Goal: Task Accomplishment & Management: Use online tool/utility

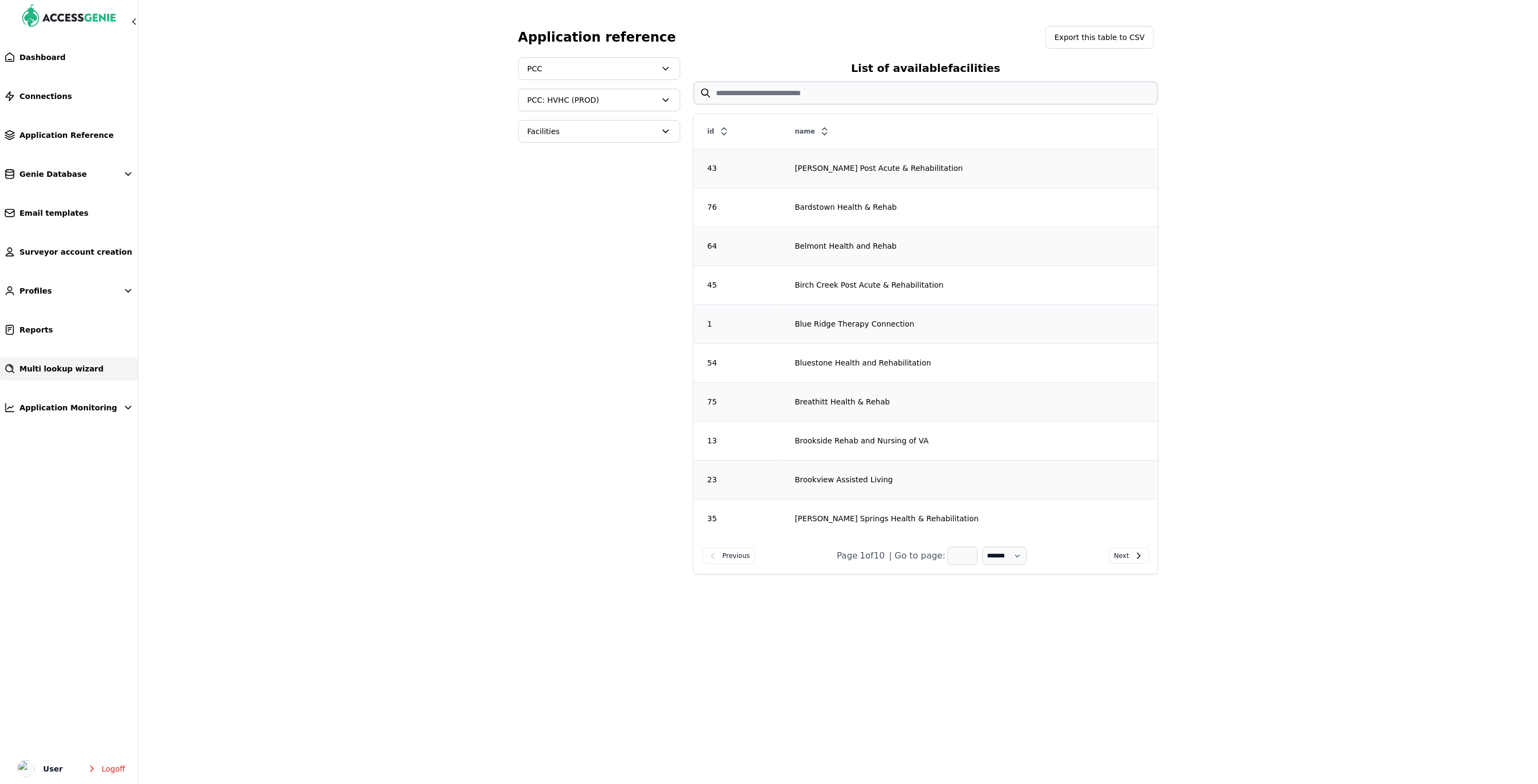
click at [51, 364] on span "Multi lookup wizard" at bounding box center [61, 369] width 84 height 11
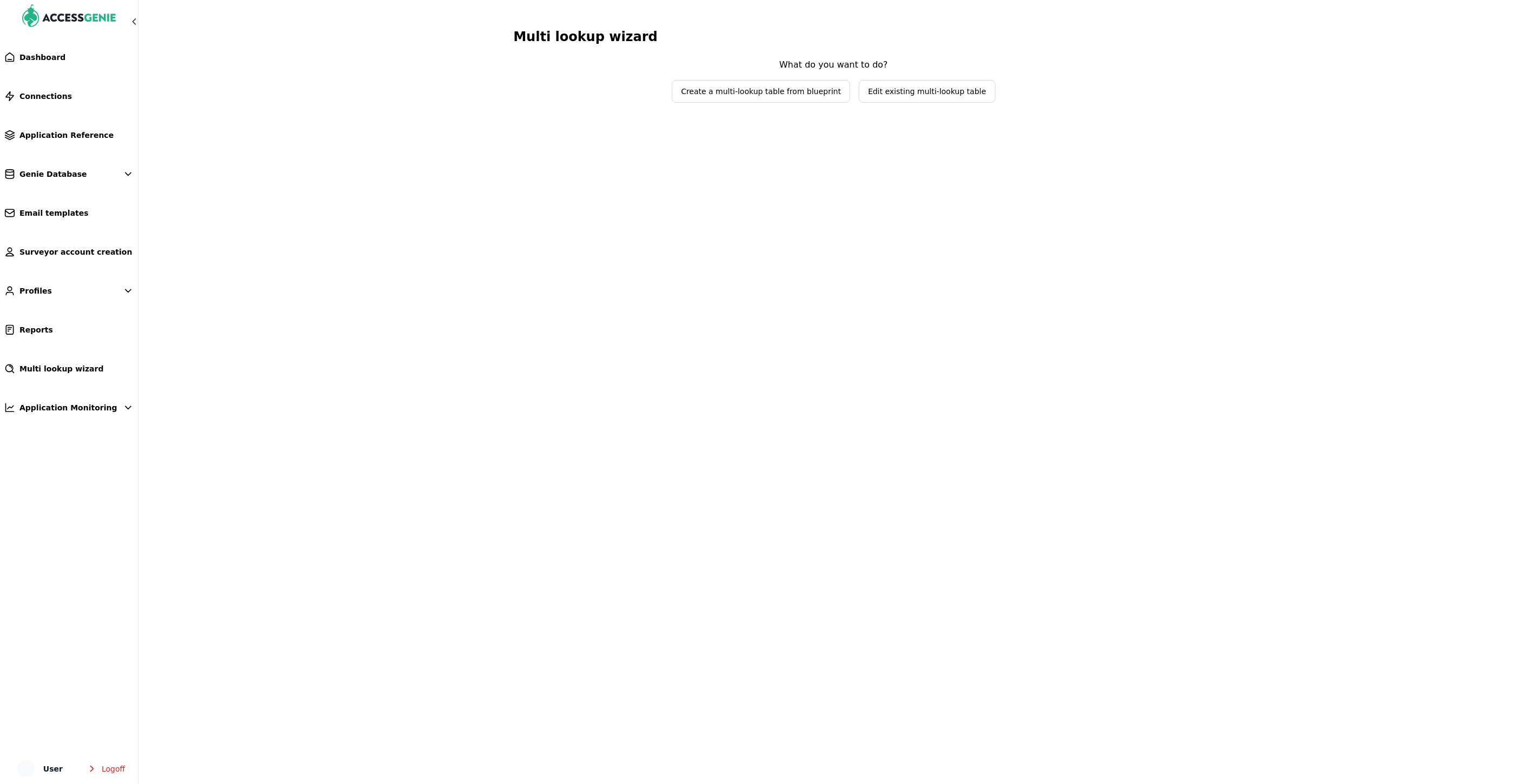
click at [876, 93] on span "Edit existing multi-lookup table" at bounding box center [927, 91] width 118 height 11
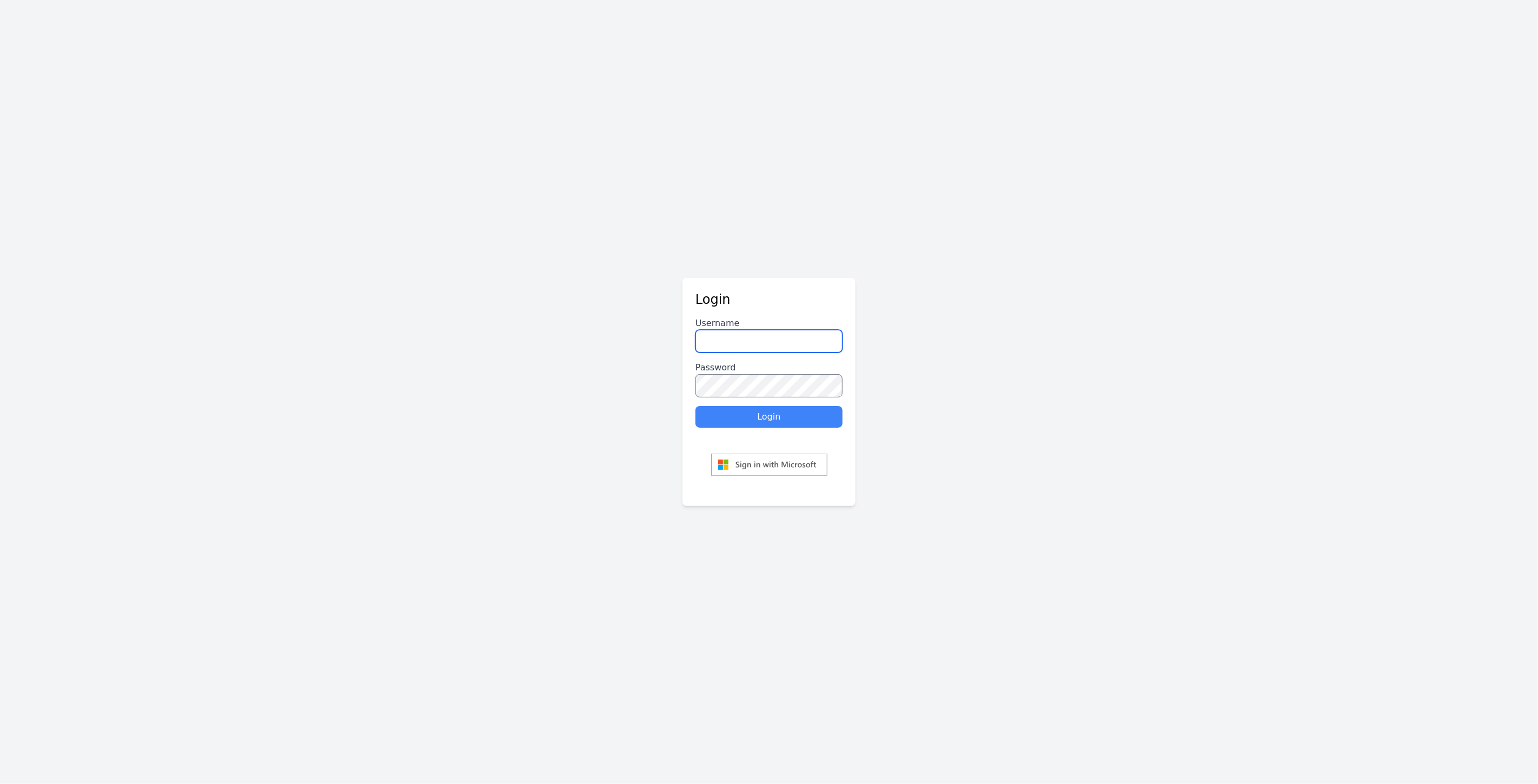
type input "********"
click at [787, 424] on button "Login" at bounding box center [769, 417] width 147 height 22
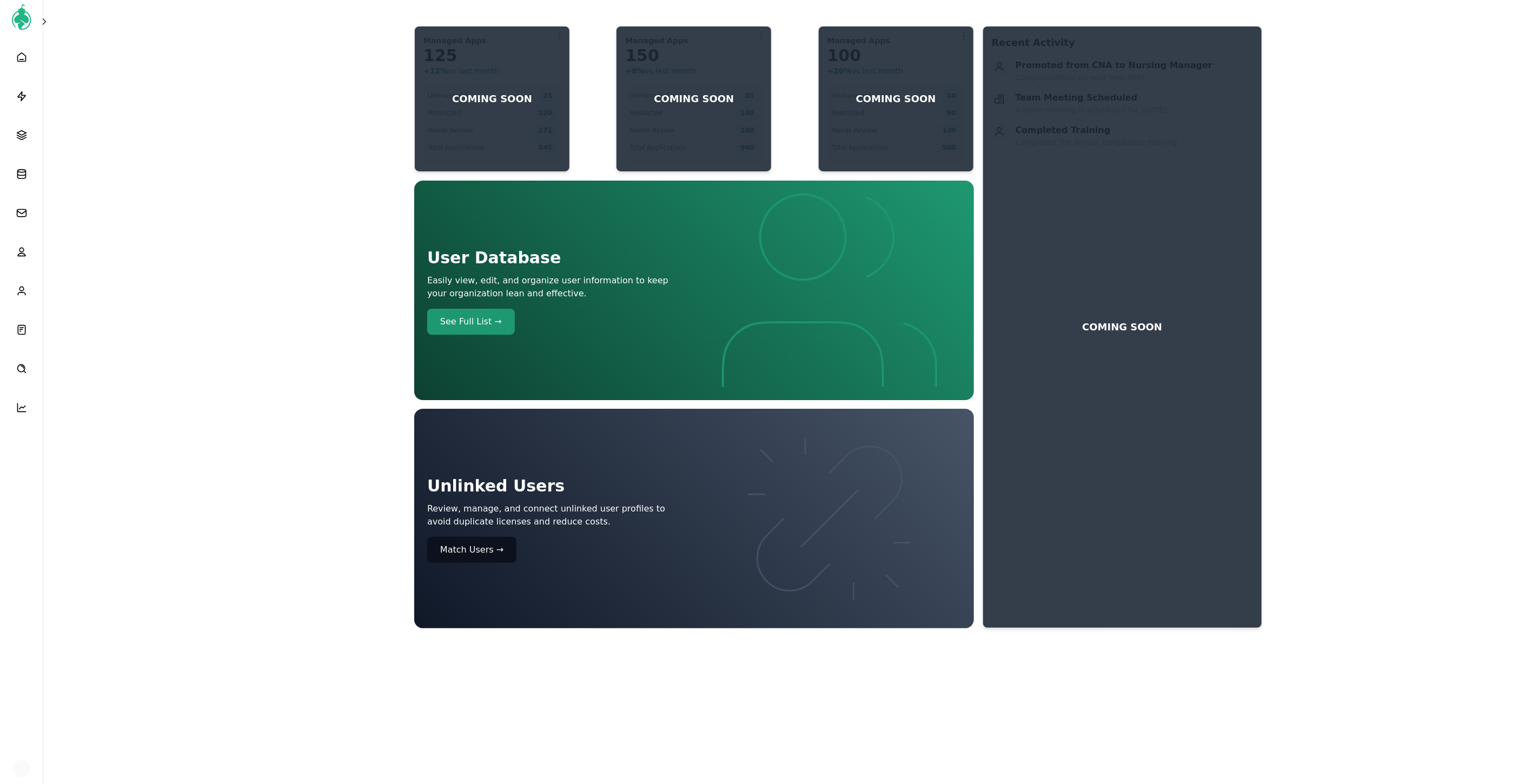
click at [56, 16] on main "Managed Apps 125 + 12 % vs last month Unmanaged 25 Restricted 120 Needs Review …" at bounding box center [769, 325] width 1538 height 650
click at [49, 23] on icon at bounding box center [45, 22] width 11 height 11
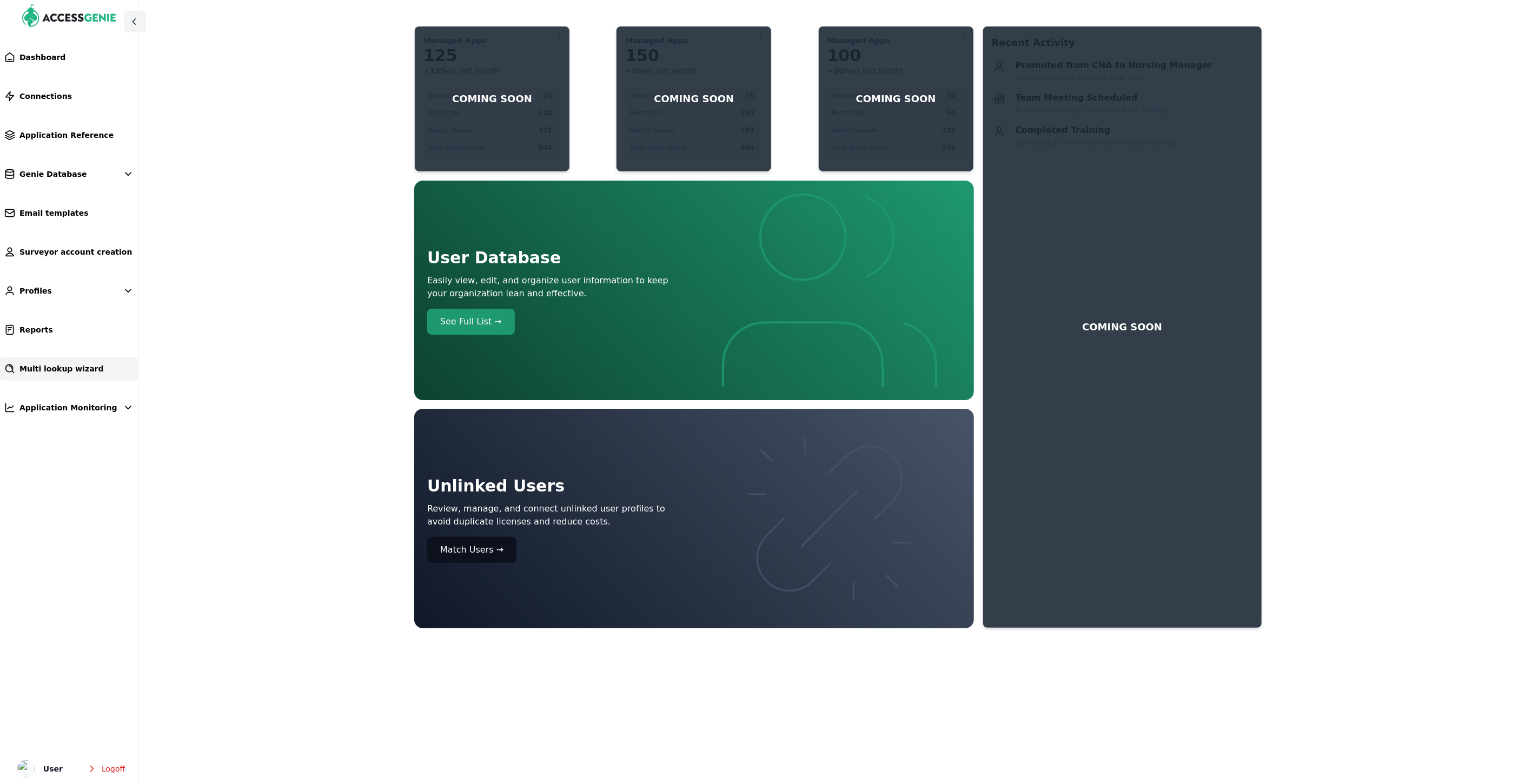
click at [54, 369] on span "Multi lookup wizard" at bounding box center [61, 369] width 84 height 11
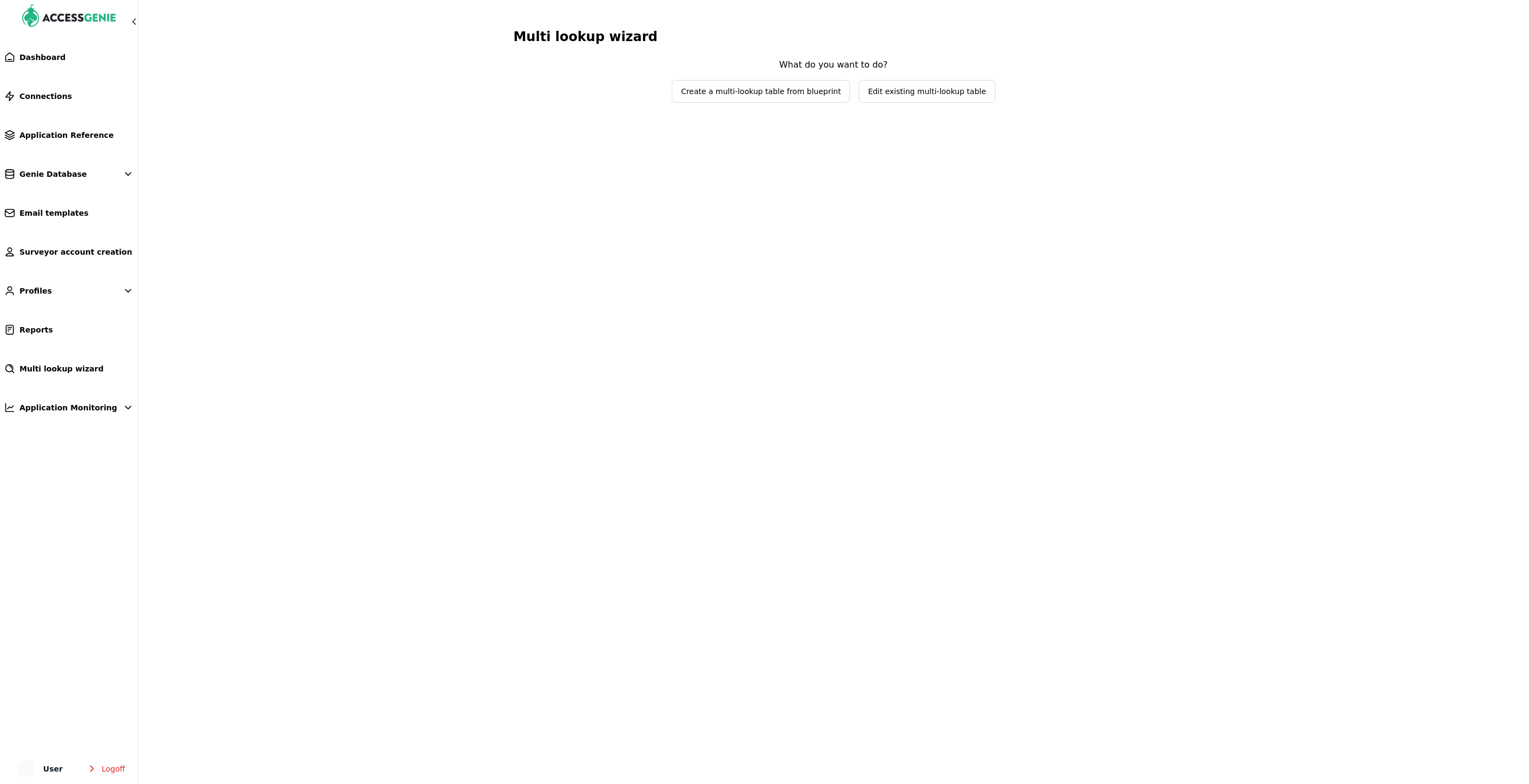
click at [906, 99] on span "Edit existing multi-lookup table" at bounding box center [927, 91] width 135 height 22
click at [877, 67] on span "Select lookup table to edit" at bounding box center [827, 70] width 129 height 11
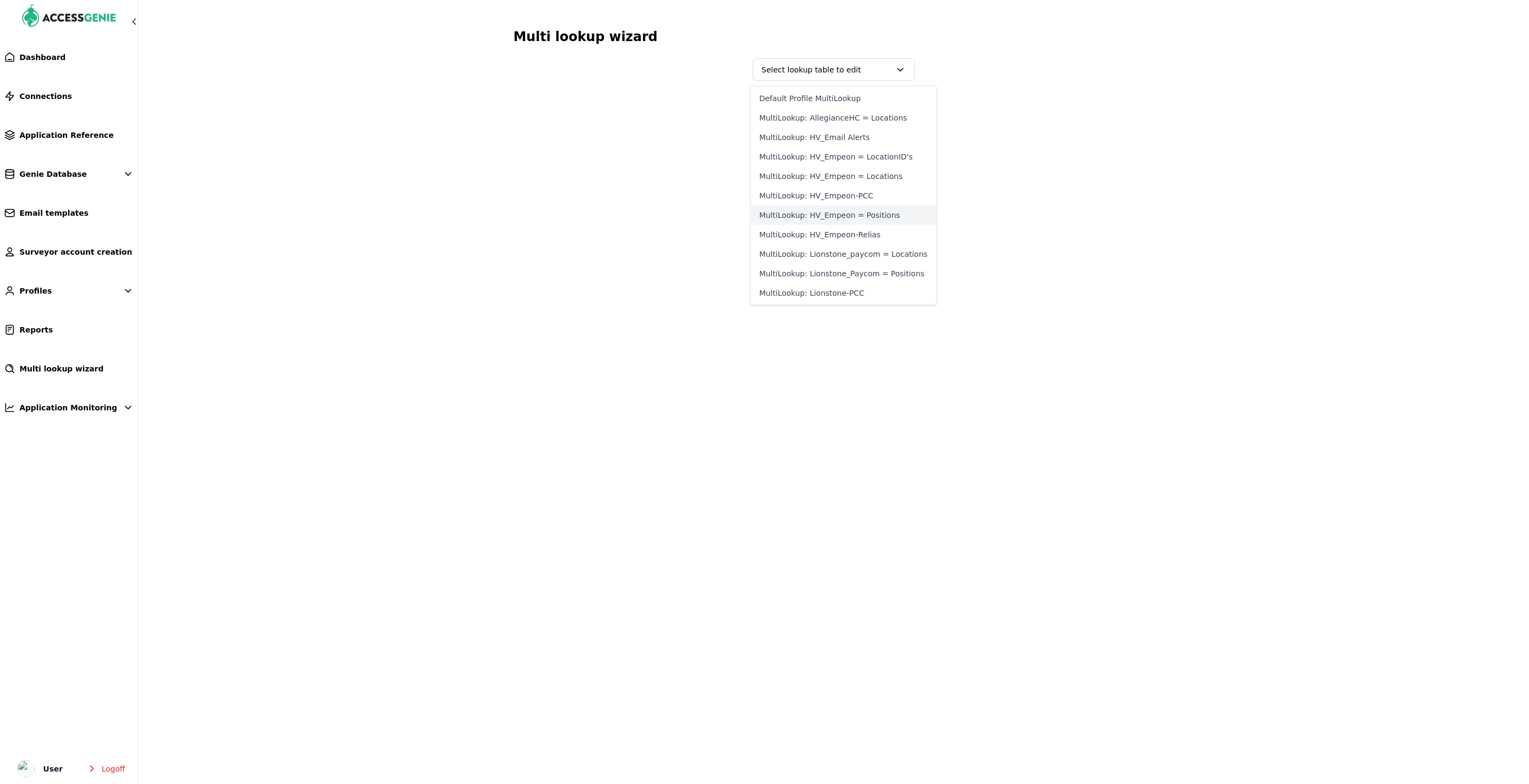
click at [859, 220] on button "MultiLookup: HV_Empeon = Positions" at bounding box center [843, 215] width 185 height 19
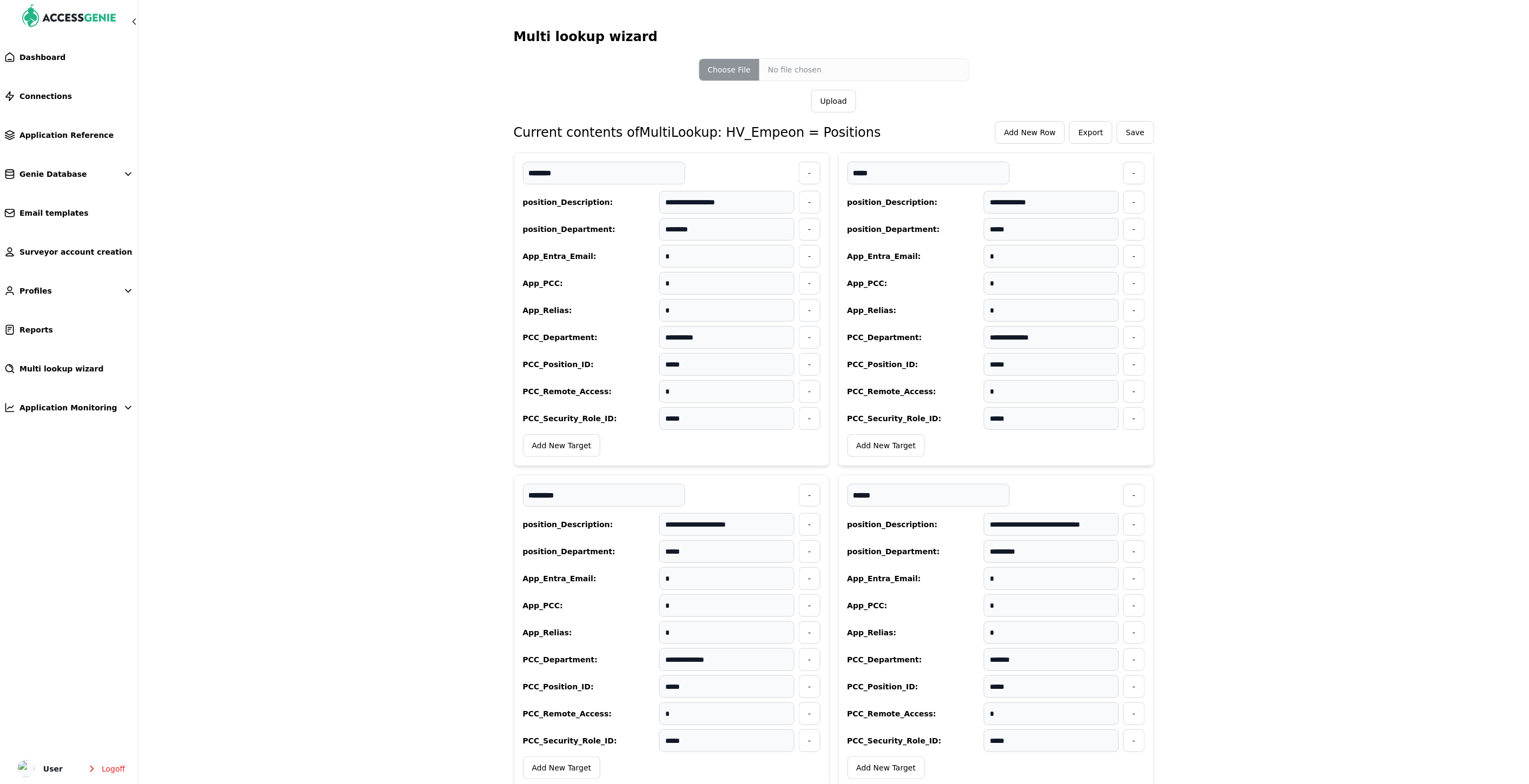
click at [1100, 133] on span "Export" at bounding box center [1091, 132] width 25 height 11
drag, startPoint x: 709, startPoint y: 132, endPoint x: 849, endPoint y: 142, distance: 140.4
click at [849, 142] on div "Current contents of MultiLookup: HV_Empeon = Positions Add New Row Export Save" at bounding box center [833, 132] width 640 height 23
copy h3 "HV_Empeon = Positions"
